Goal: Task Accomplishment & Management: Use online tool/utility

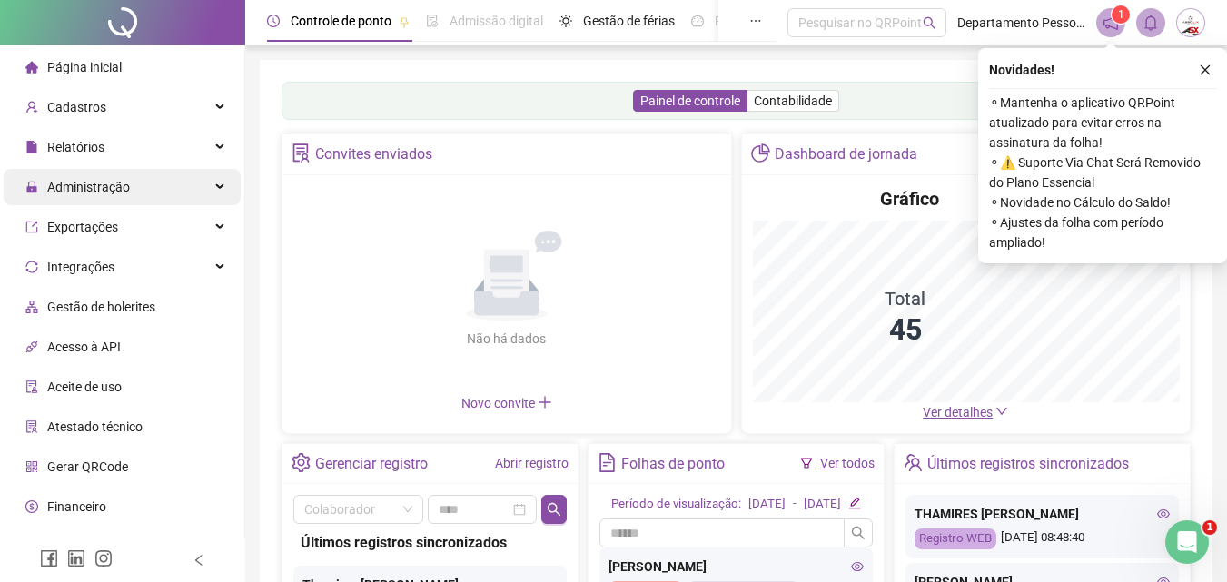
click at [92, 193] on span "Administração" at bounding box center [88, 187] width 83 height 15
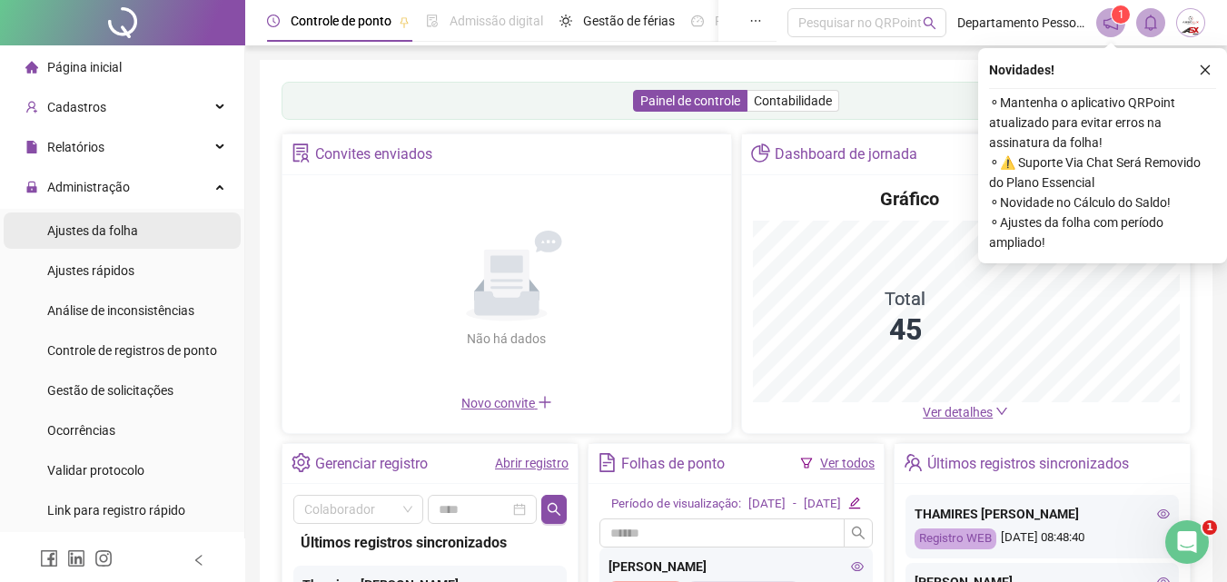
click at [92, 234] on span "Ajustes da folha" at bounding box center [92, 230] width 91 height 15
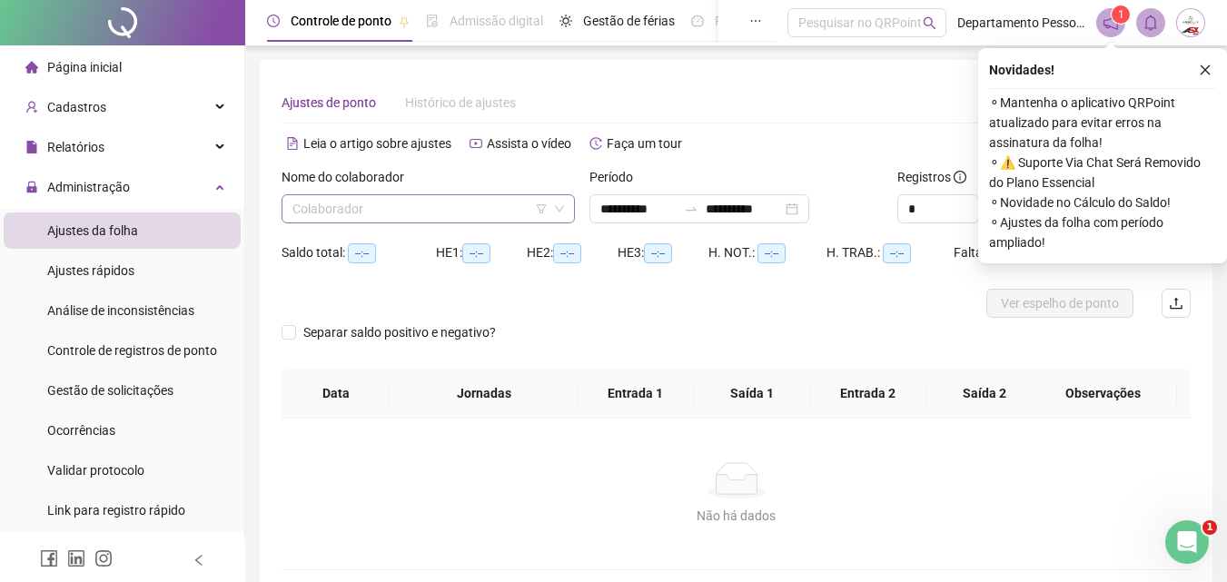
type input "**********"
click at [526, 214] on input "search" at bounding box center [419, 208] width 255 height 27
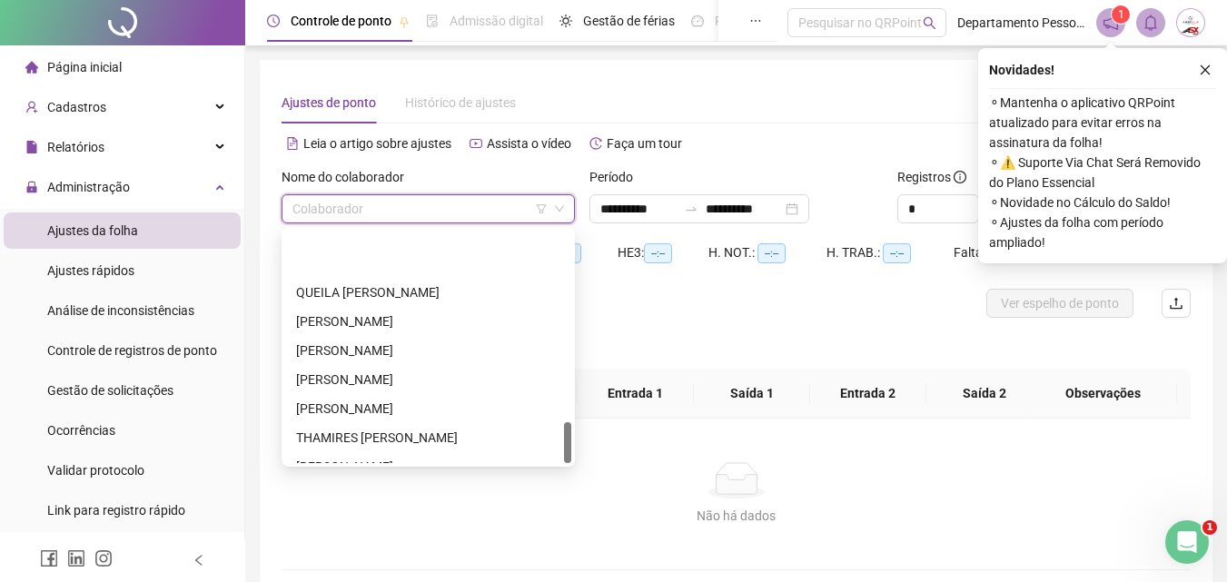
scroll to position [1075, 0]
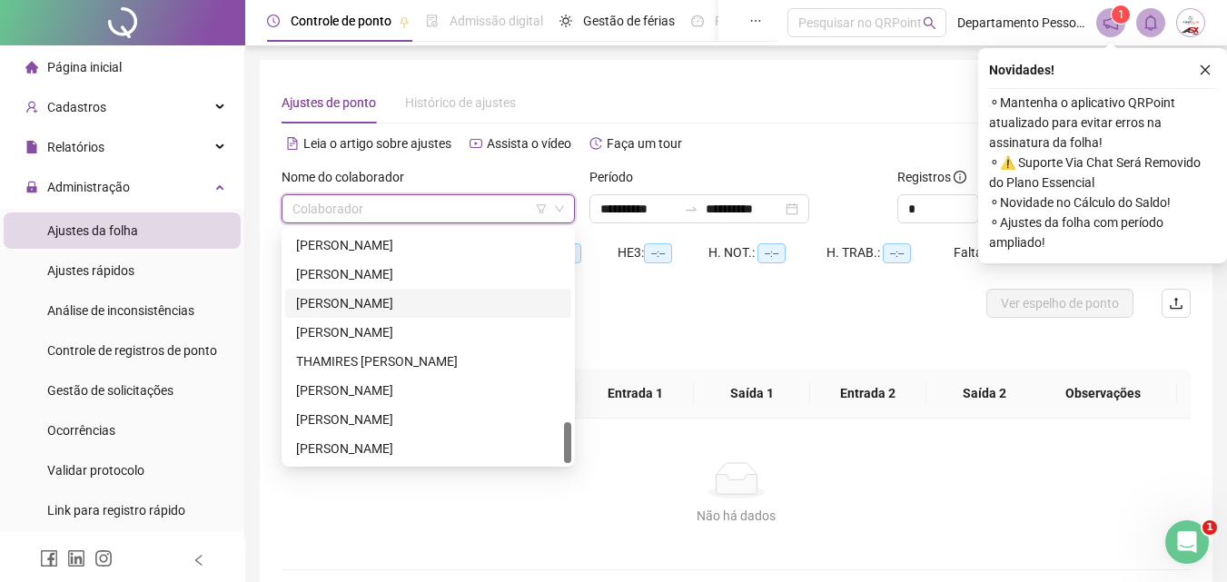
click at [415, 301] on div "[PERSON_NAME]" at bounding box center [428, 303] width 264 height 20
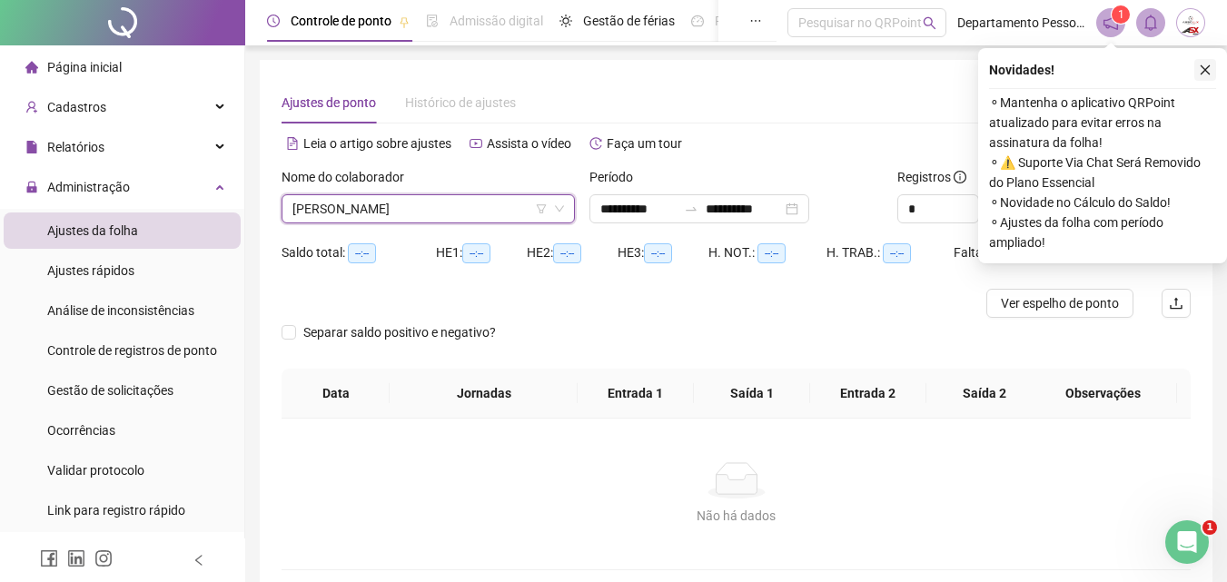
click at [1214, 66] on button "button" at bounding box center [1205, 70] width 22 height 22
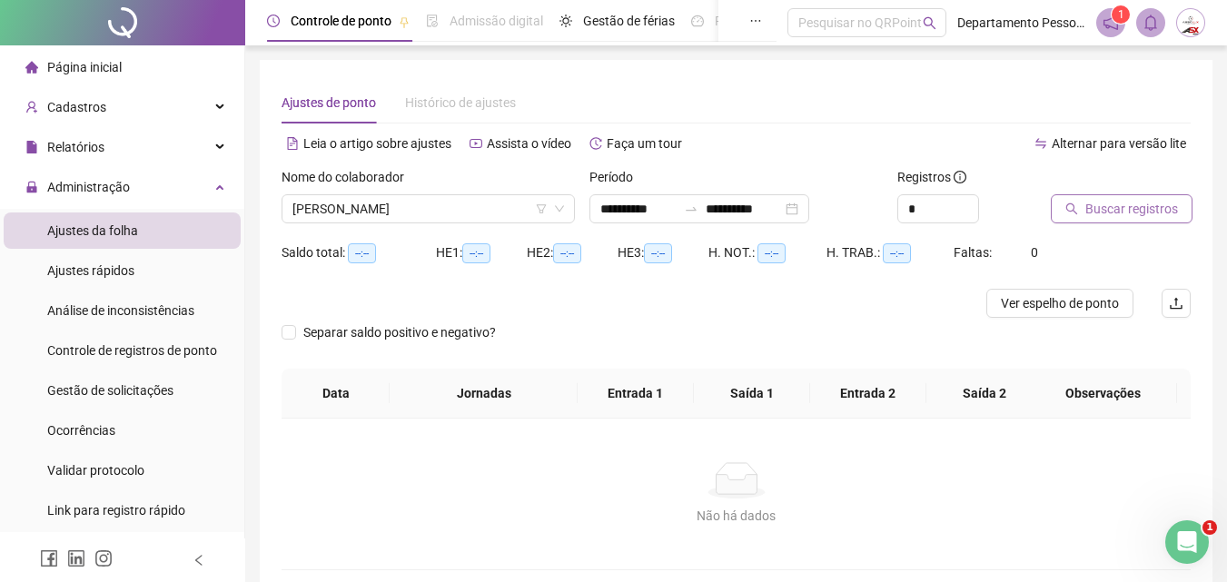
click at [1121, 209] on span "Buscar registros" at bounding box center [1131, 209] width 93 height 20
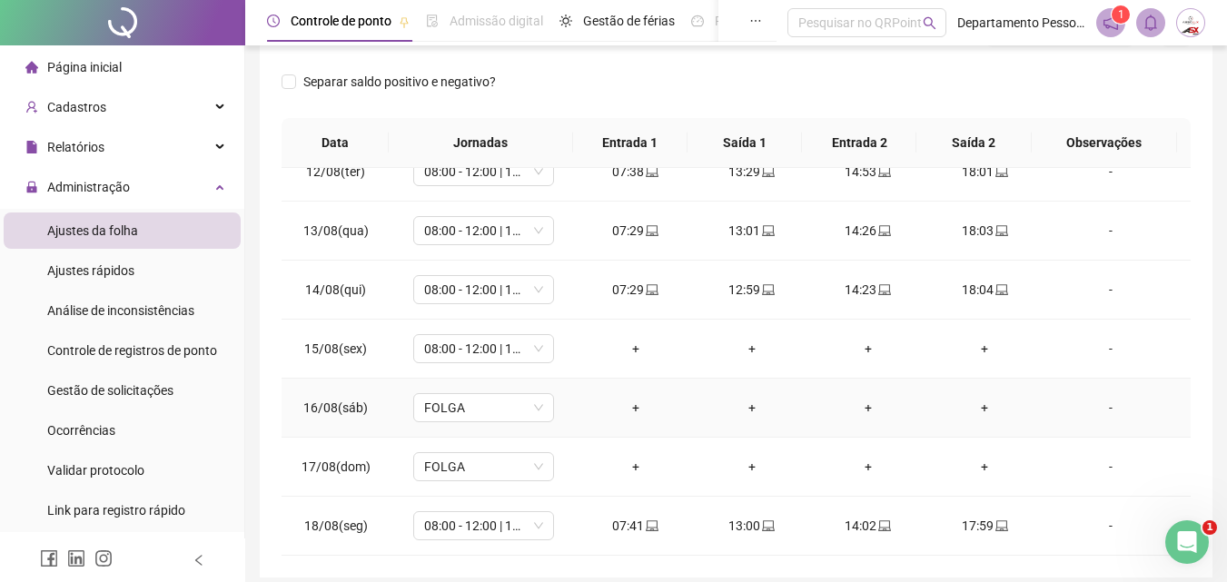
scroll to position [346, 0]
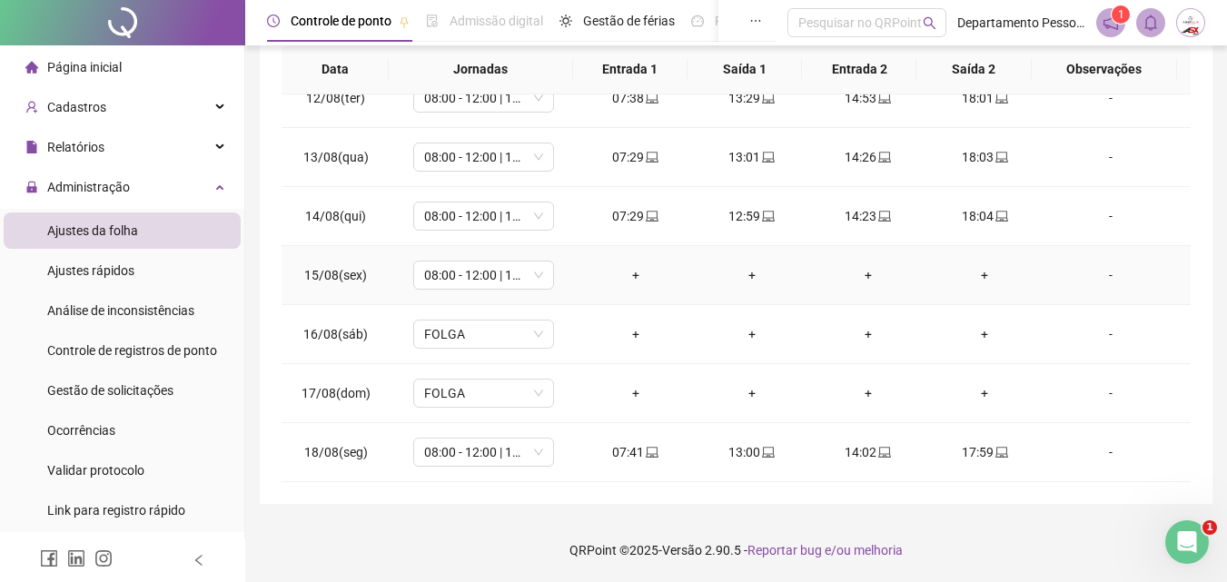
click at [1096, 274] on div "-" at bounding box center [1110, 275] width 107 height 20
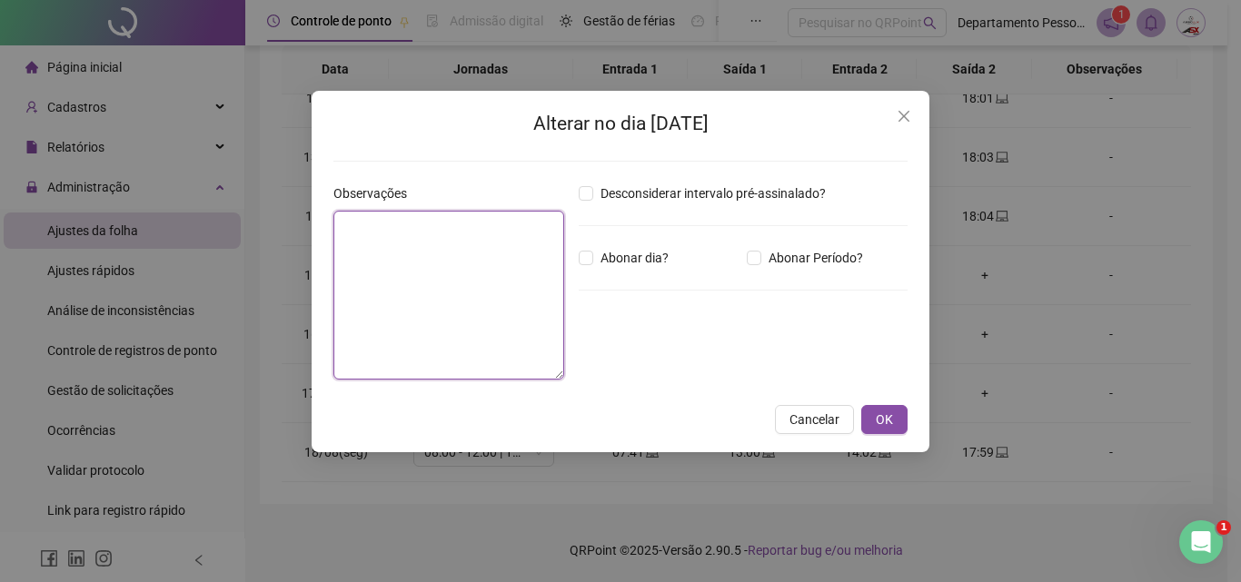
click at [461, 317] on textarea at bounding box center [448, 295] width 231 height 169
click at [404, 227] on textarea "**********" at bounding box center [448, 295] width 231 height 169
type textarea "**********"
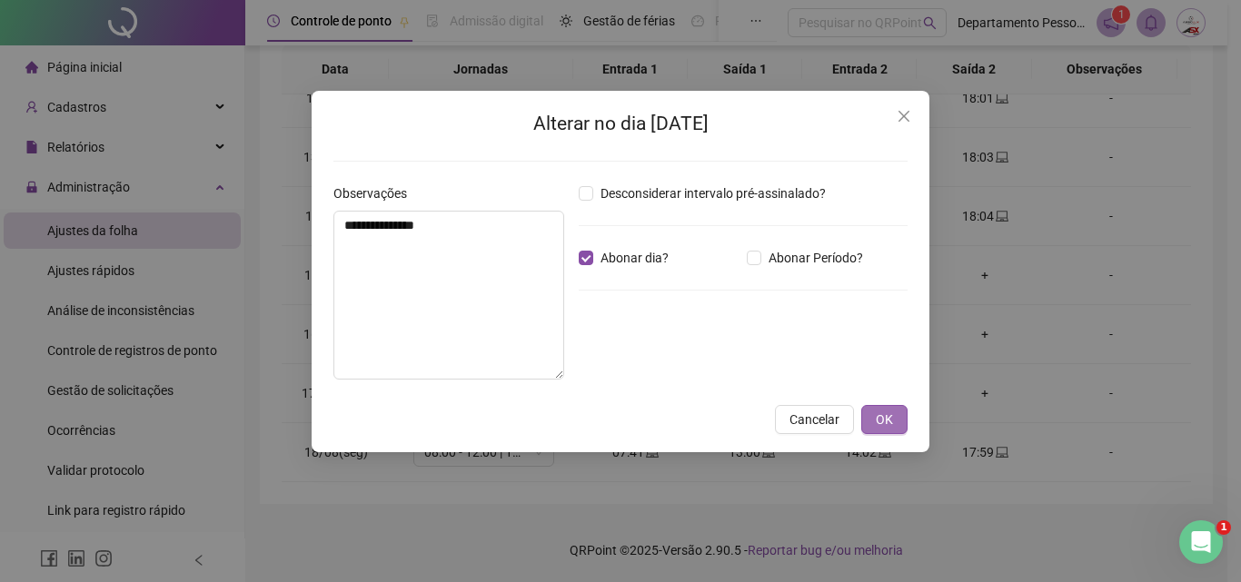
click at [891, 420] on span "OK" at bounding box center [884, 420] width 17 height 20
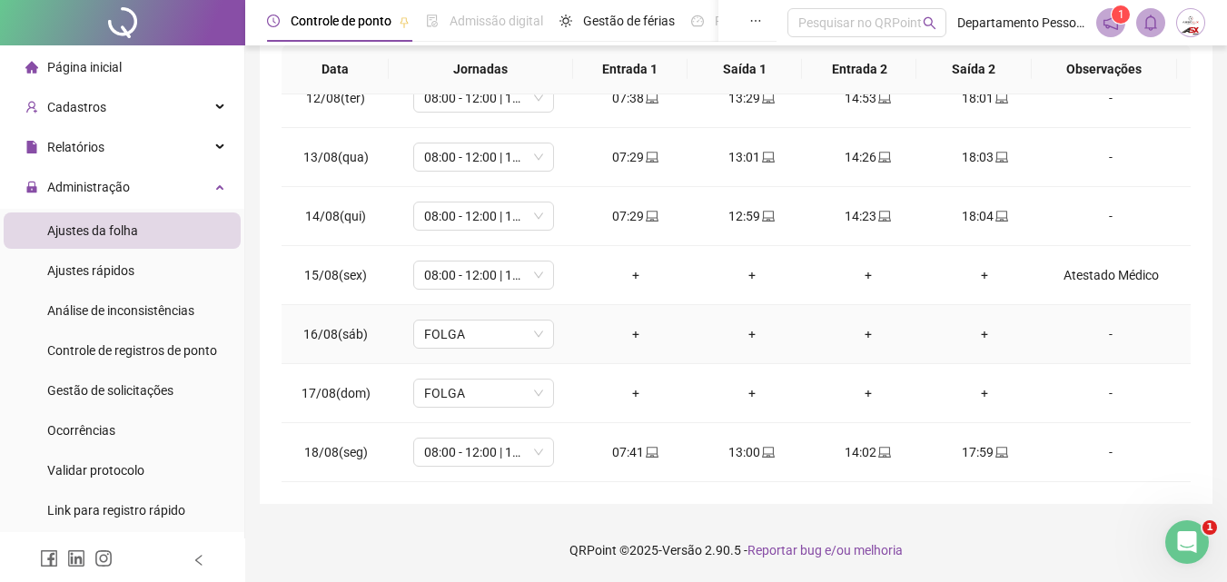
click at [1103, 337] on div "-" at bounding box center [1110, 334] width 107 height 20
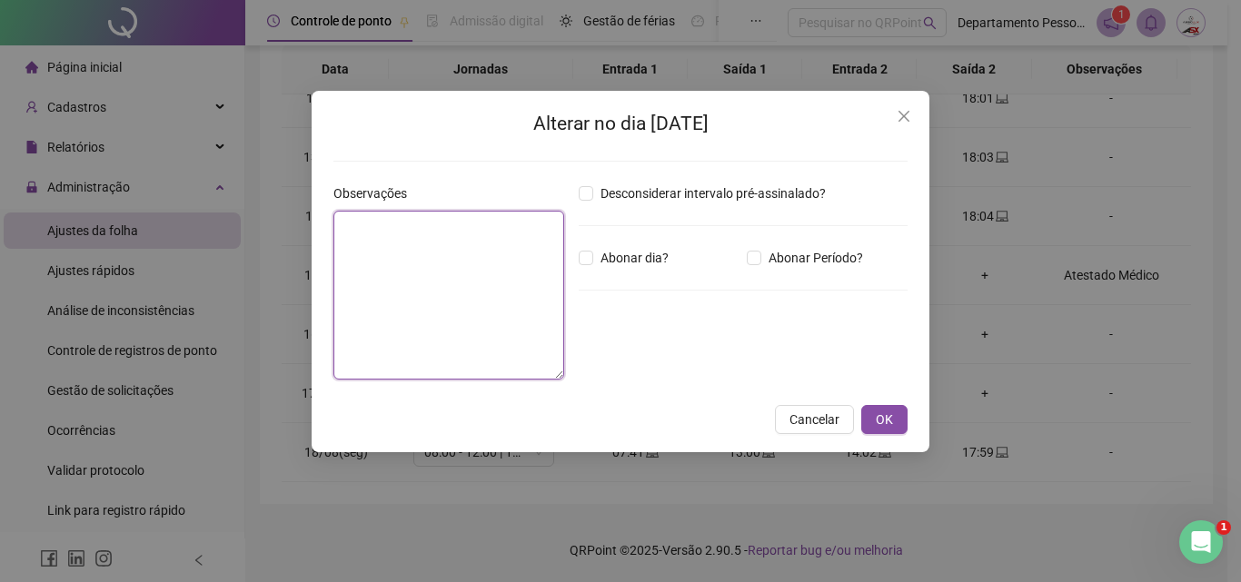
click at [467, 263] on textarea at bounding box center [448, 295] width 231 height 169
type textarea "*"
type textarea "**********"
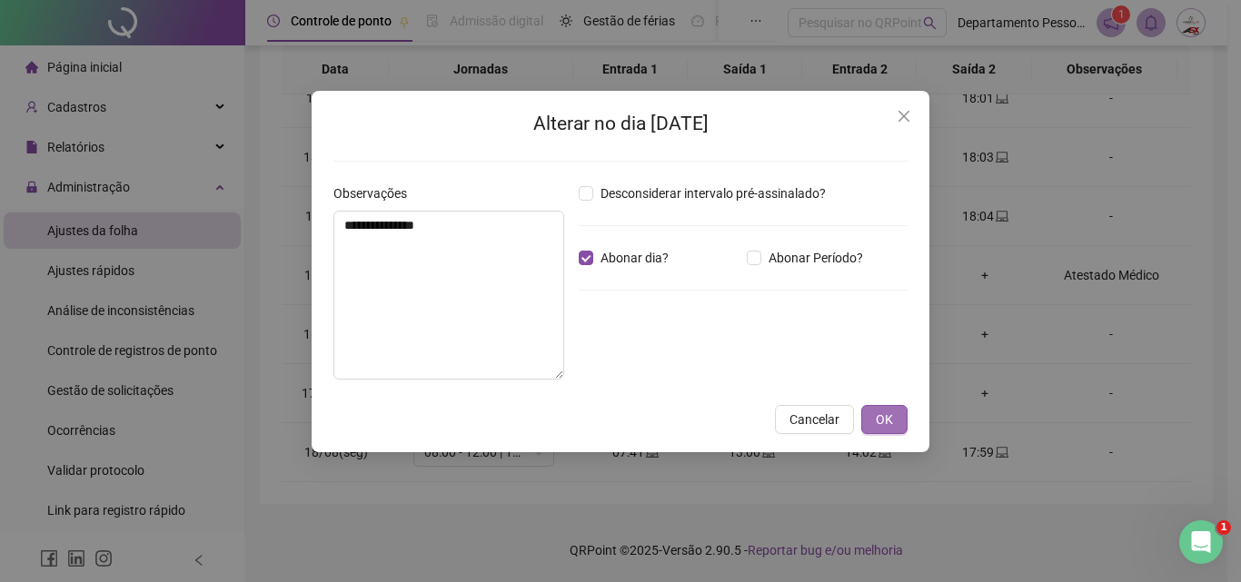
click at [879, 418] on span "OK" at bounding box center [884, 420] width 17 height 20
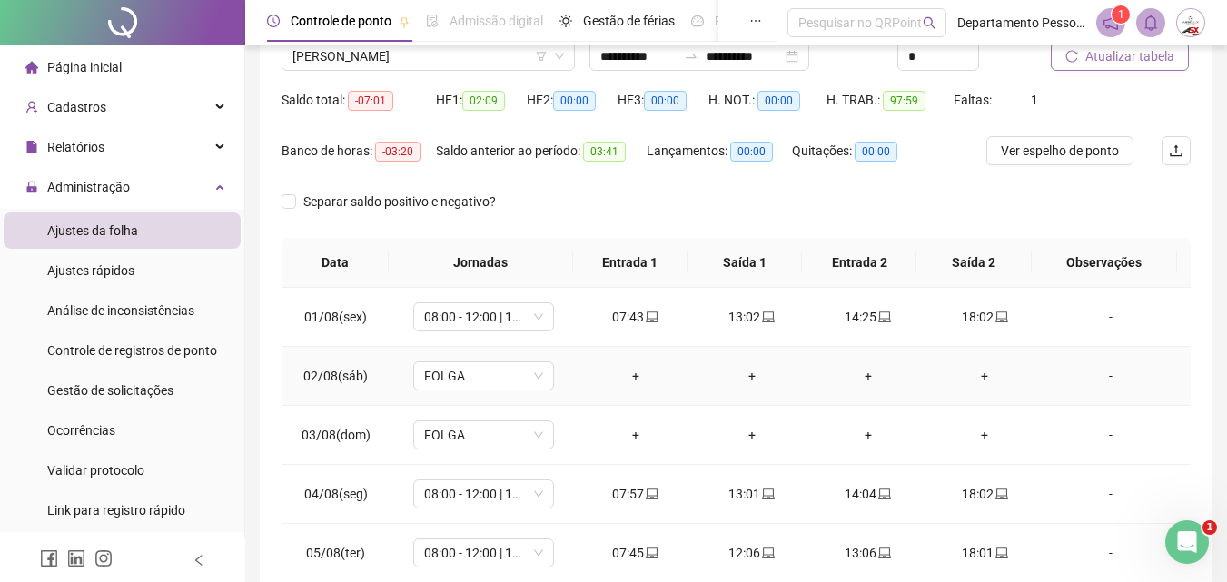
scroll to position [0, 0]
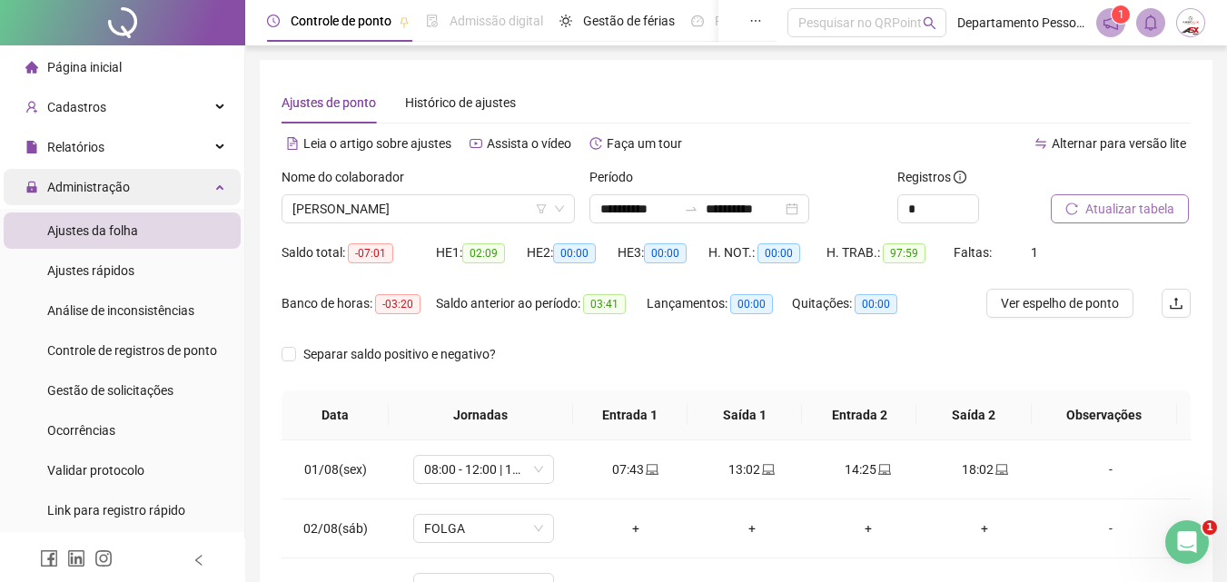
click at [89, 186] on span "Administração" at bounding box center [88, 187] width 83 height 15
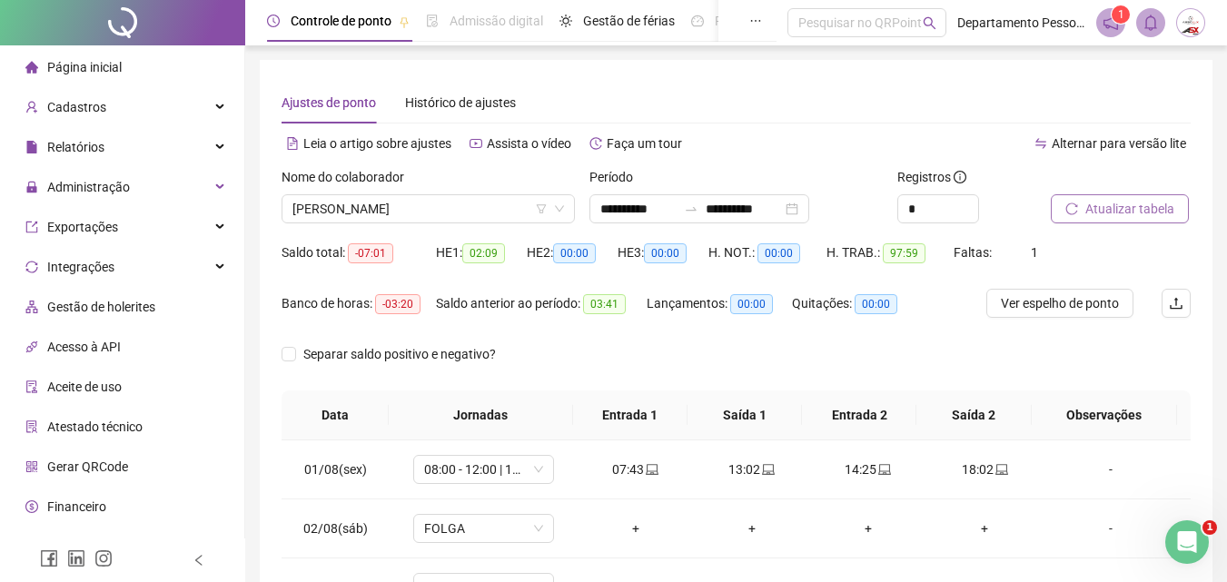
click at [1157, 203] on span "Atualizar tabela" at bounding box center [1129, 209] width 89 height 20
click at [484, 205] on span "[PERSON_NAME]" at bounding box center [428, 208] width 272 height 27
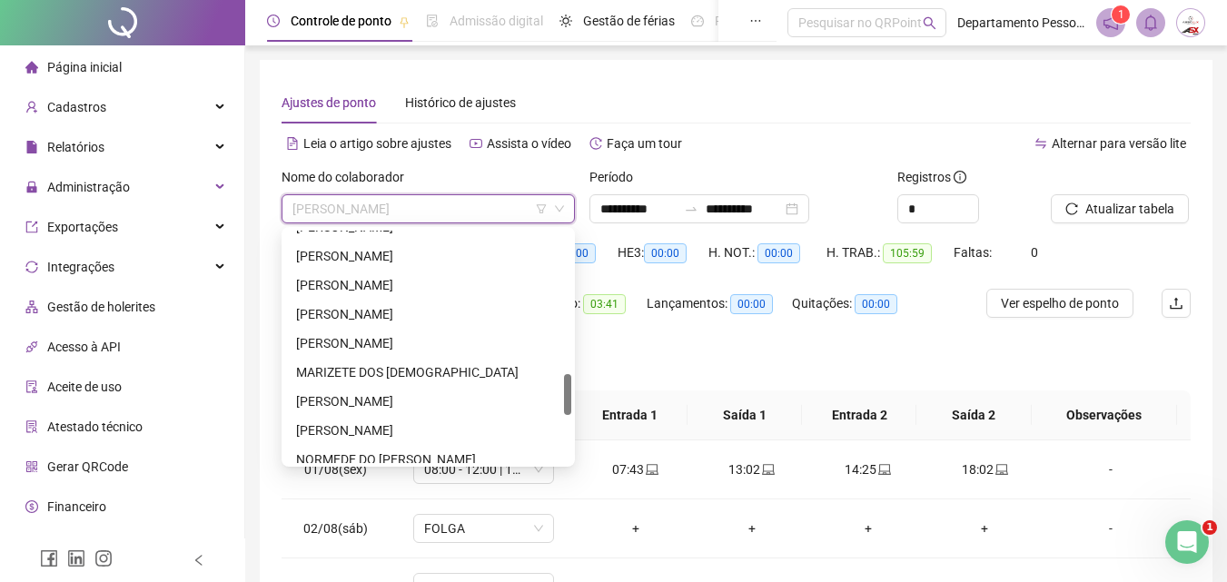
scroll to position [894, 0]
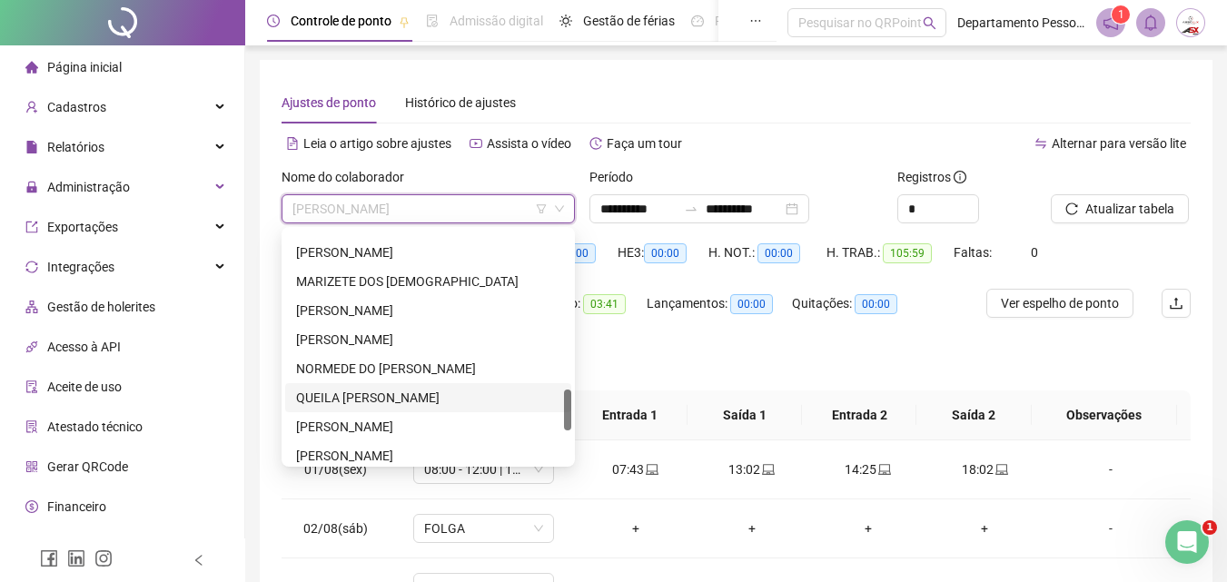
click at [336, 394] on div "QUEILA [PERSON_NAME]" at bounding box center [428, 398] width 264 height 20
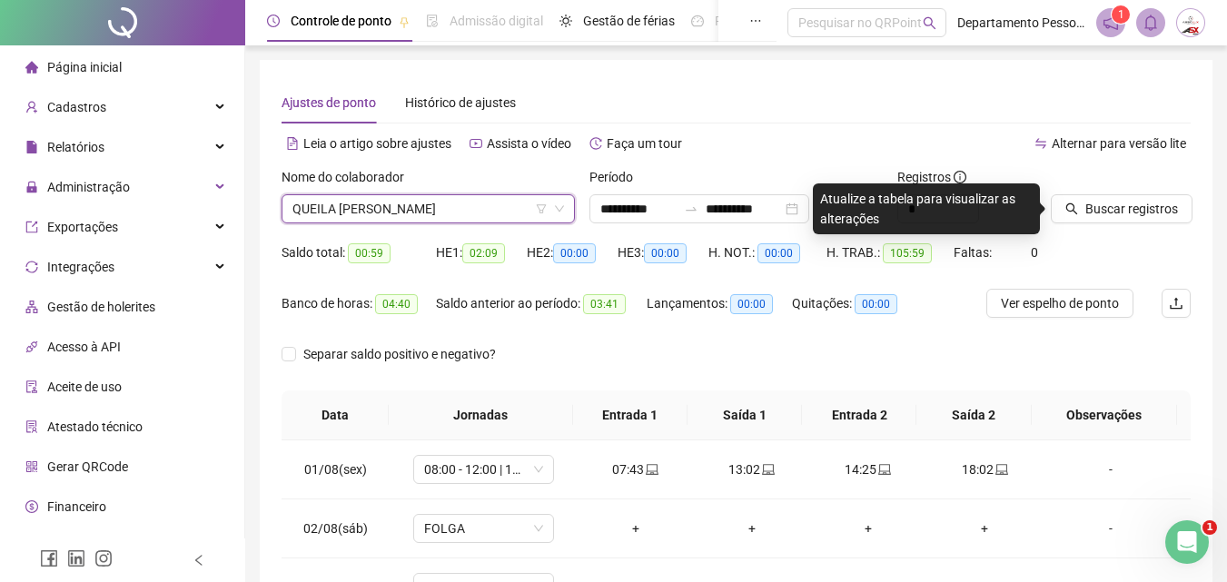
click at [569, 370] on div "Separar saldo positivo e negativo?" at bounding box center [736, 365] width 909 height 51
click at [828, 104] on div "Ajustes de ponto Histórico de ajustes" at bounding box center [736, 103] width 909 height 42
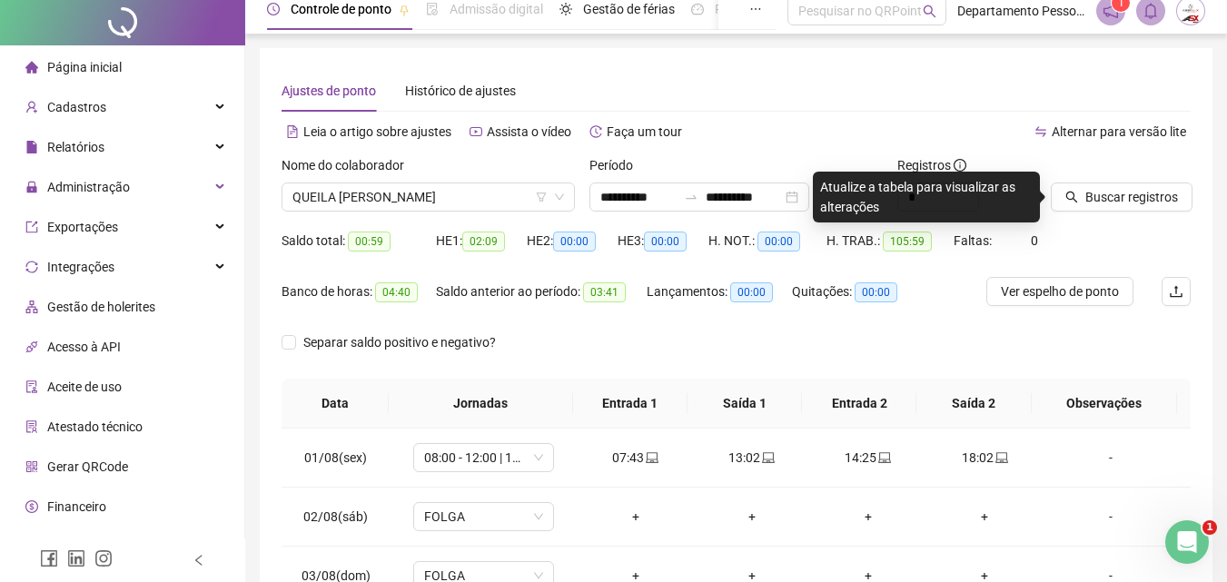
scroll to position [0, 0]
